Goal: Communication & Community: Share content

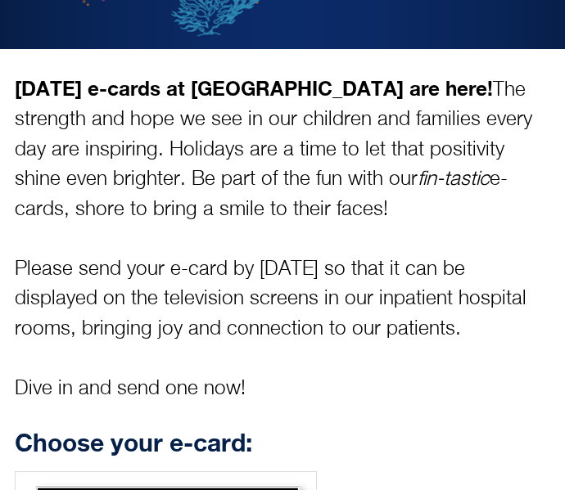
scroll to position [282, 0]
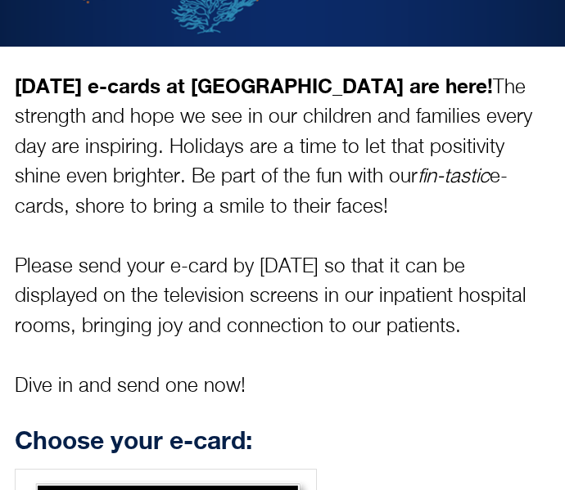
click at [188, 272] on p "[DATE] e-cards at [GEOGRAPHIC_DATA] are here! The strength and hope we see in o…" at bounding box center [282, 236] width 535 height 330
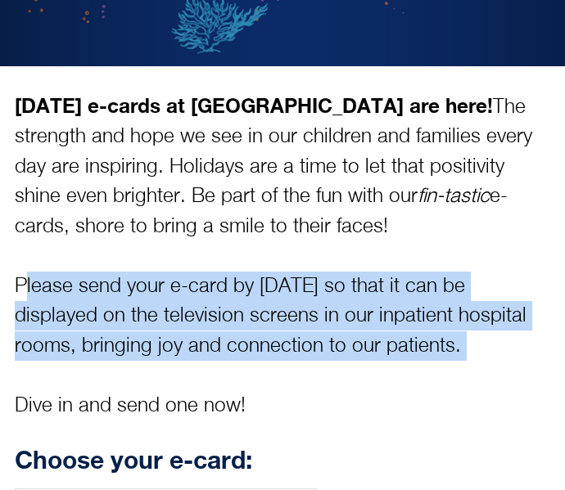
scroll to position [269, 0]
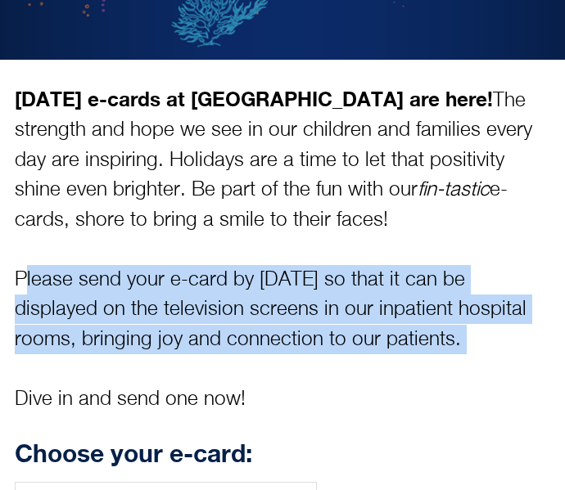
click at [200, 158] on p "[DATE] e-cards at [GEOGRAPHIC_DATA] are here! The strength and hope we see in o…" at bounding box center [282, 249] width 535 height 330
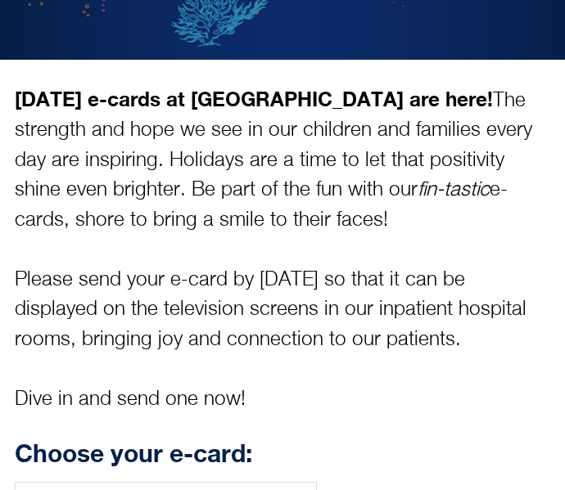
click at [200, 158] on p "[DATE] e-cards at [GEOGRAPHIC_DATA] are here! The strength and hope we see in o…" at bounding box center [282, 249] width 535 height 330
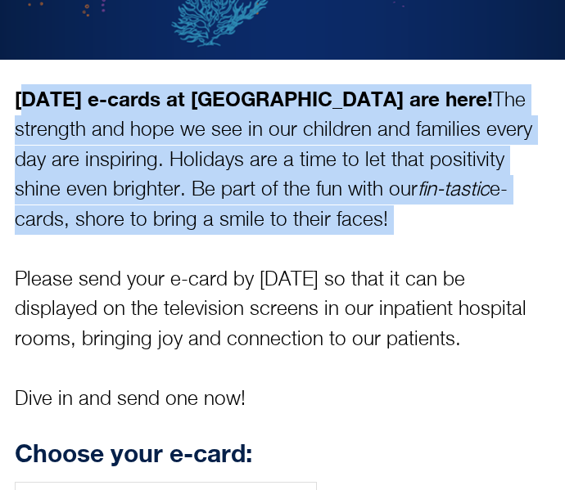
click at [200, 158] on p "[DATE] e-cards at [GEOGRAPHIC_DATA] are here! The strength and hope we see in o…" at bounding box center [282, 249] width 535 height 330
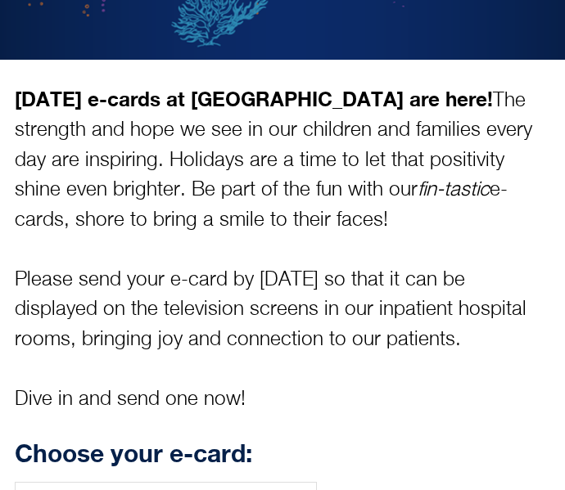
click at [200, 158] on p "[DATE] e-cards at [GEOGRAPHIC_DATA] are here! The strength and hope we see in o…" at bounding box center [282, 249] width 535 height 330
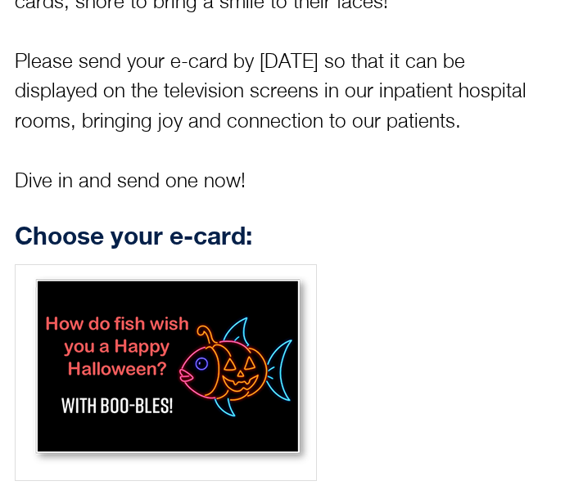
scroll to position [517, 0]
